Goal: Information Seeking & Learning: Learn about a topic

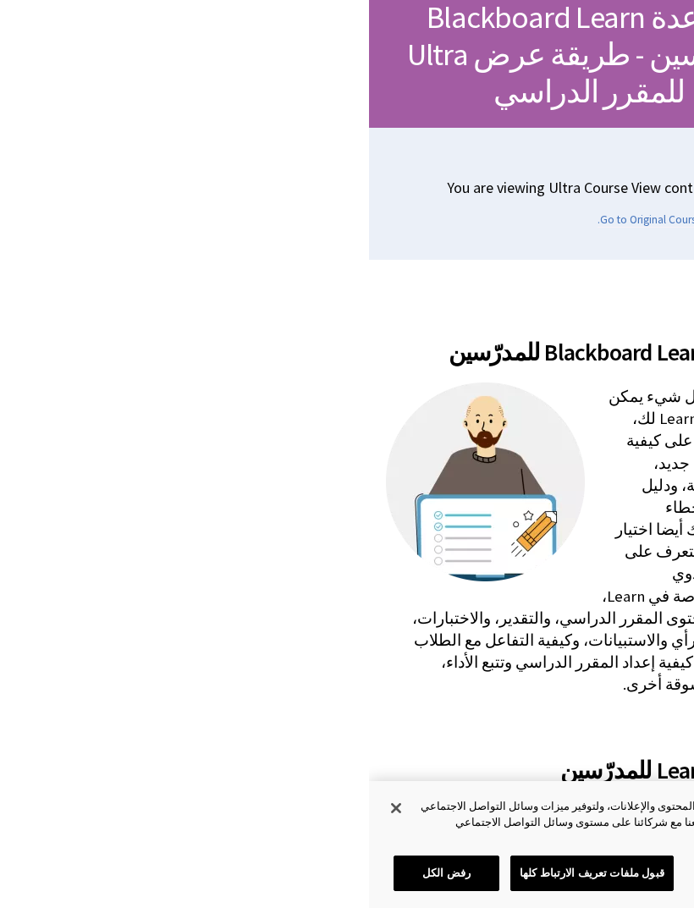
scroll to position [202, 0]
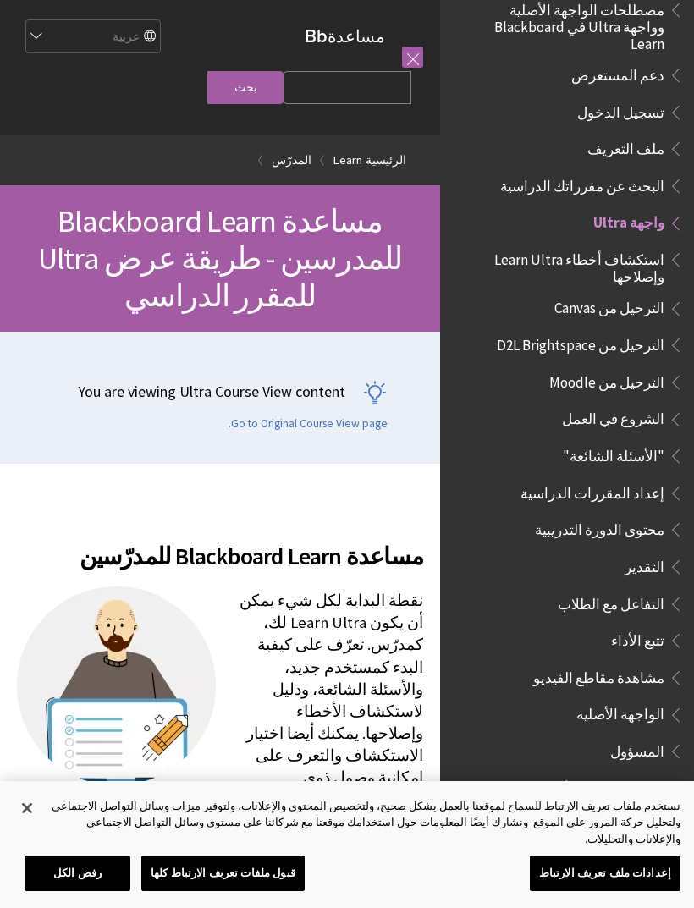
click at [593, 98] on span "تسجيل الدخول" at bounding box center [620, 109] width 87 height 23
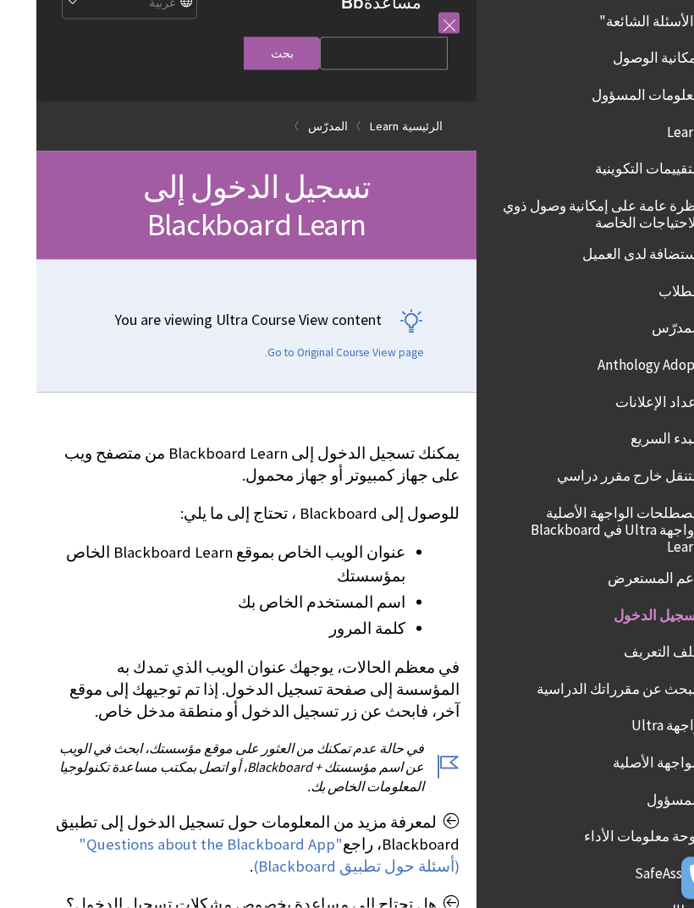
scroll to position [35, -24]
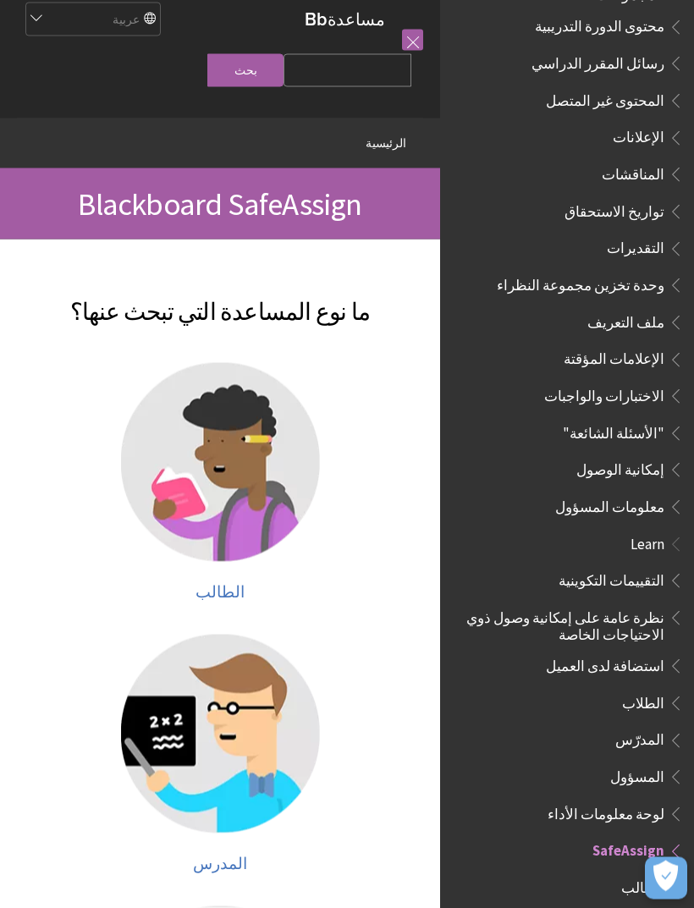
scroll to position [18, 0]
click at [268, 539] on img at bounding box center [220, 461] width 199 height 199
